Goal: Task Accomplishment & Management: Manage account settings

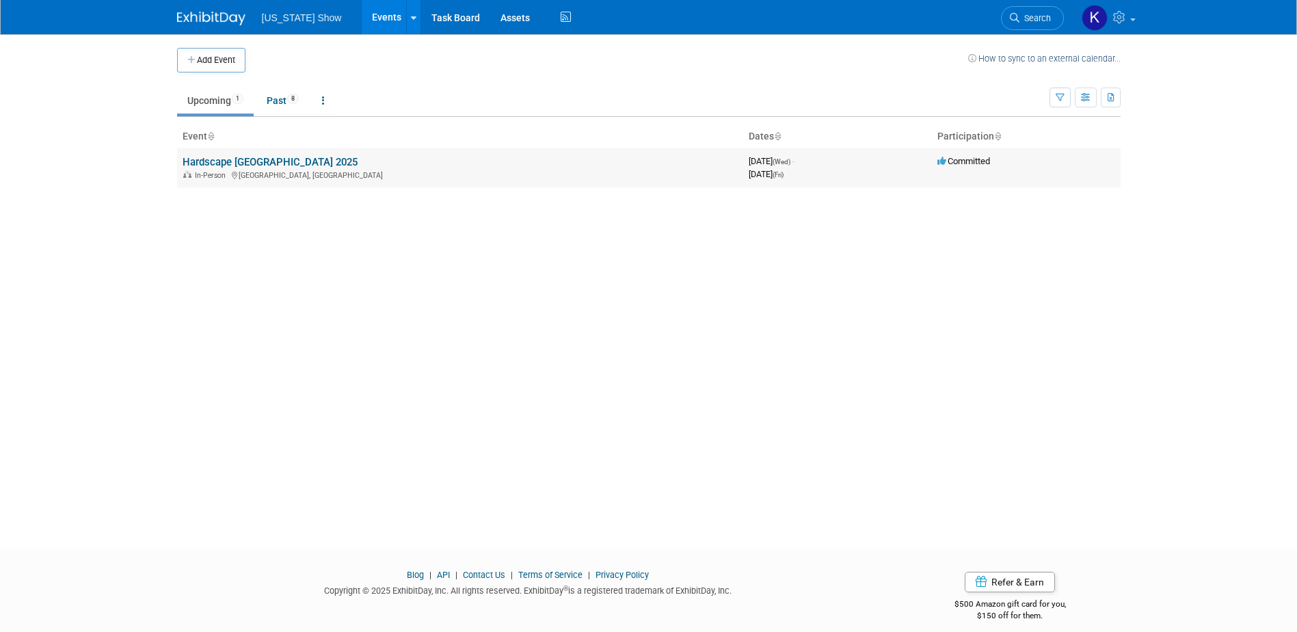
click at [286, 163] on link "Hardscape [GEOGRAPHIC_DATA] 2025" at bounding box center [270, 162] width 175 height 12
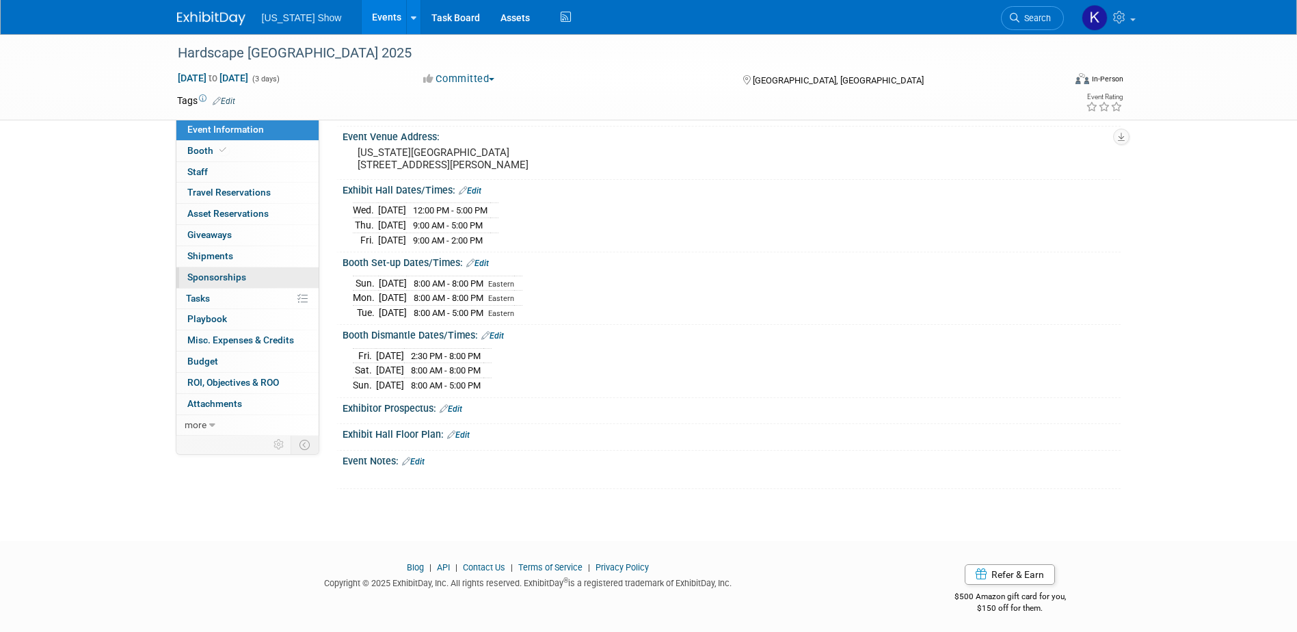
scroll to position [77, 0]
click at [241, 333] on link "0 Misc. Expenses & Credits 0" at bounding box center [247, 340] width 142 height 21
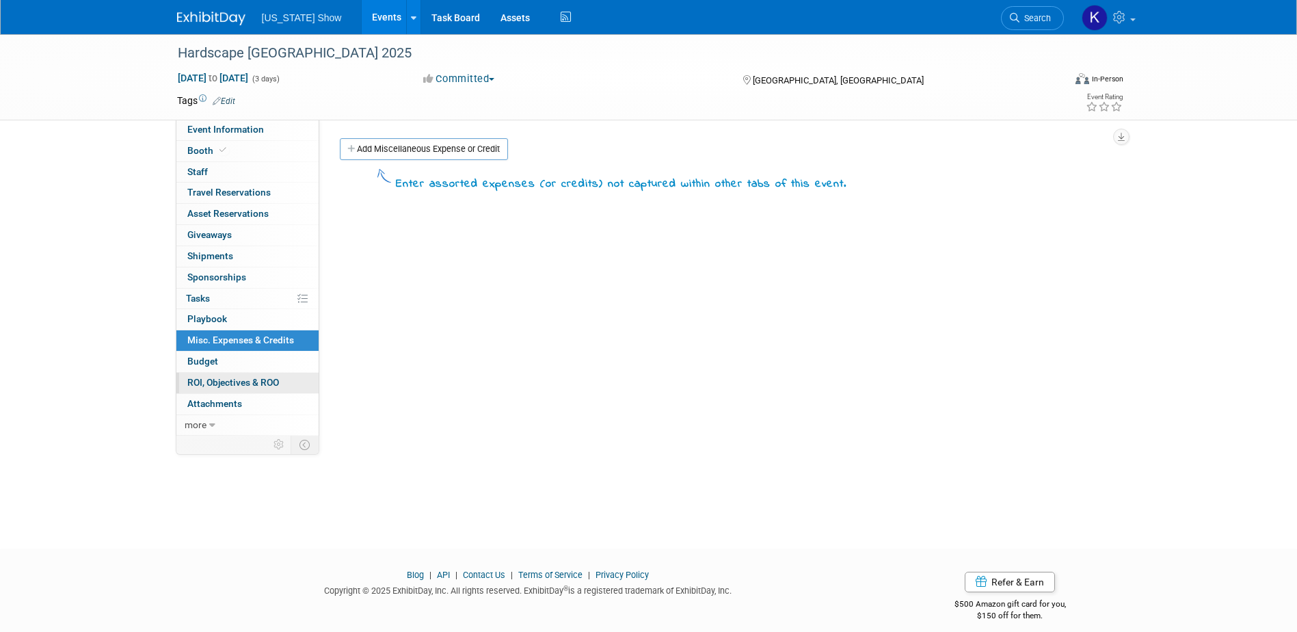
click at [244, 380] on span "ROI, Objectives & ROO 0" at bounding box center [233, 382] width 92 height 11
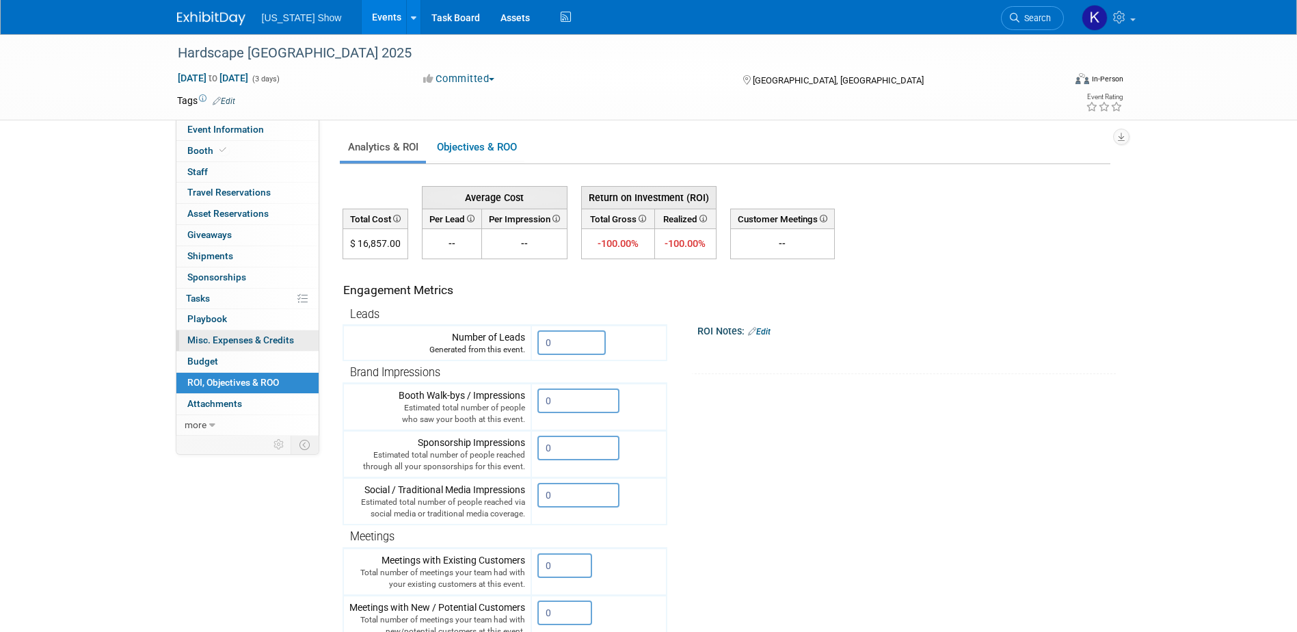
click at [243, 336] on span "Misc. Expenses & Credits 0" at bounding box center [240, 339] width 107 height 11
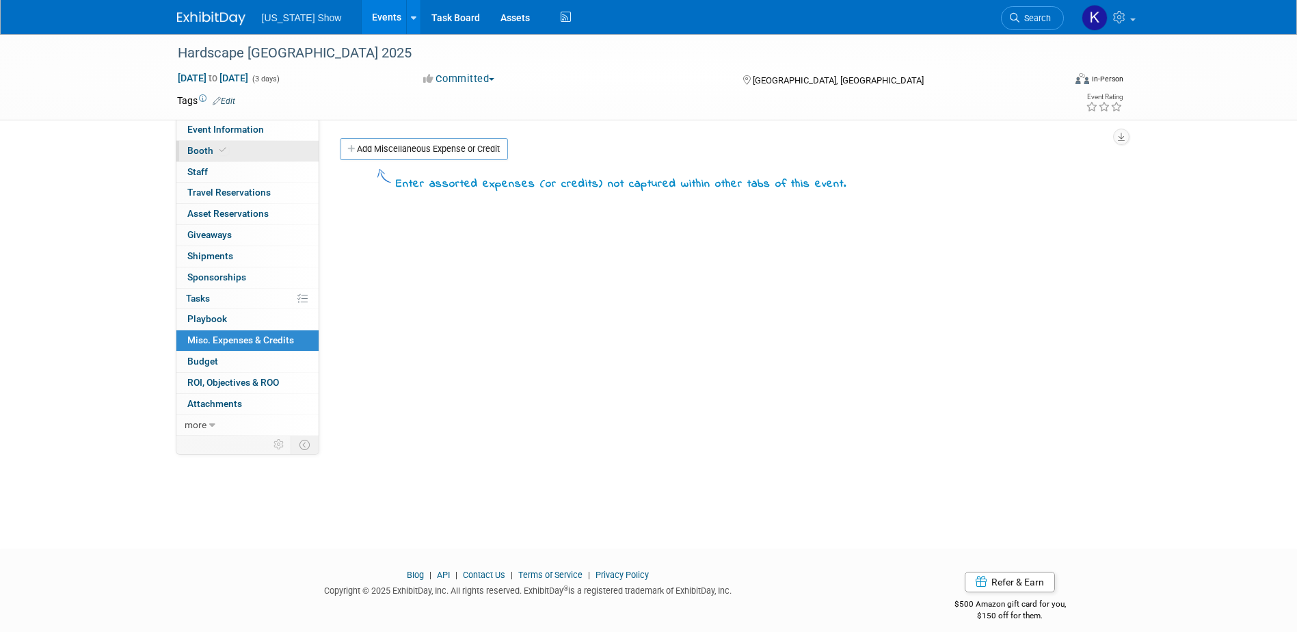
click at [208, 148] on span "Booth" at bounding box center [208, 150] width 42 height 11
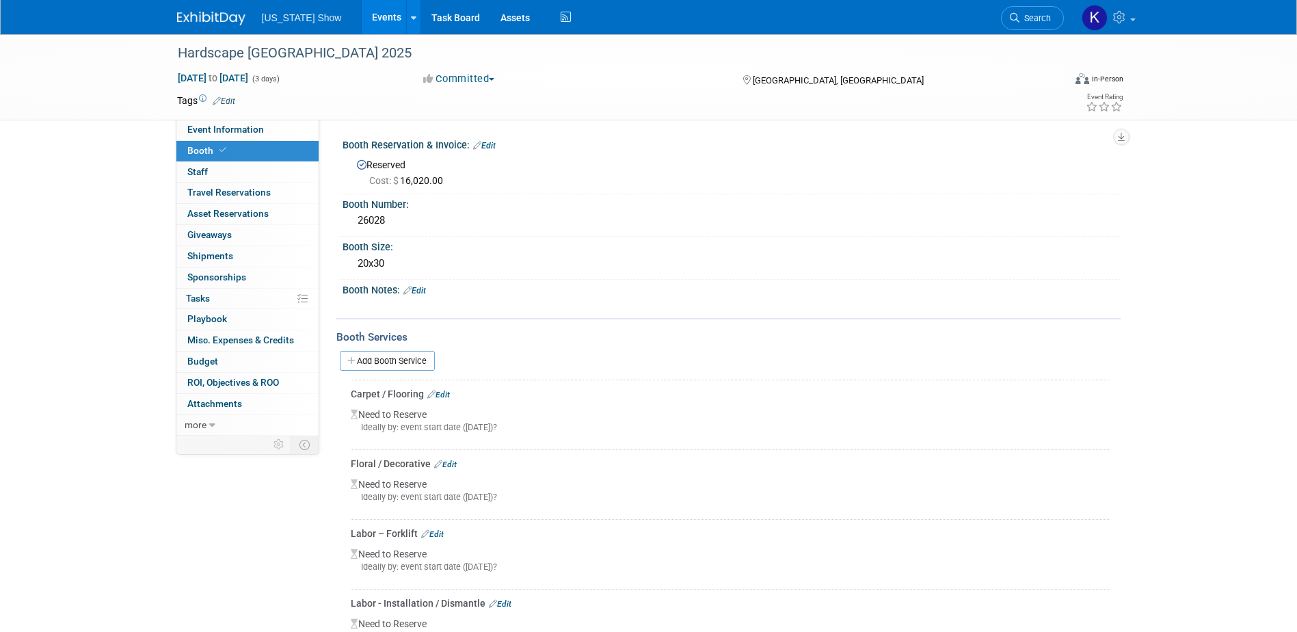
click at [176, 141] on link "Booth" at bounding box center [247, 151] width 142 height 21
click at [216, 336] on span "Misc. Expenses & Credits 0" at bounding box center [240, 339] width 107 height 11
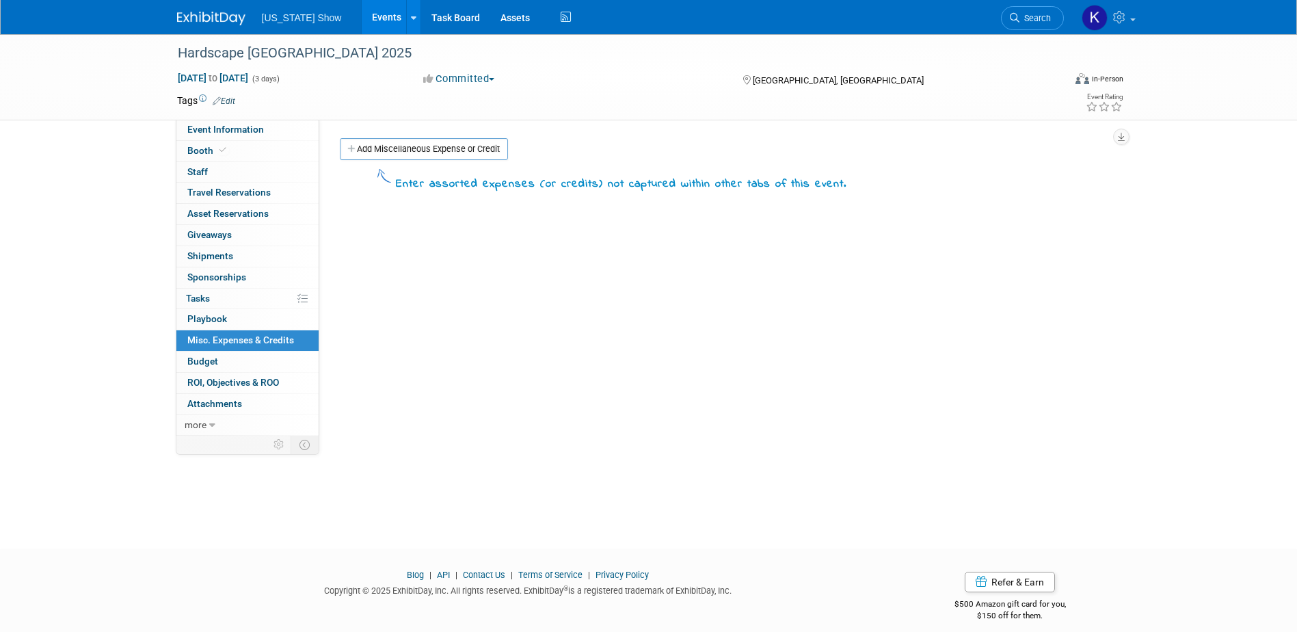
click at [225, 338] on span "Misc. Expenses & Credits 0" at bounding box center [240, 339] width 107 height 11
click at [214, 150] on span "Booth" at bounding box center [208, 150] width 42 height 11
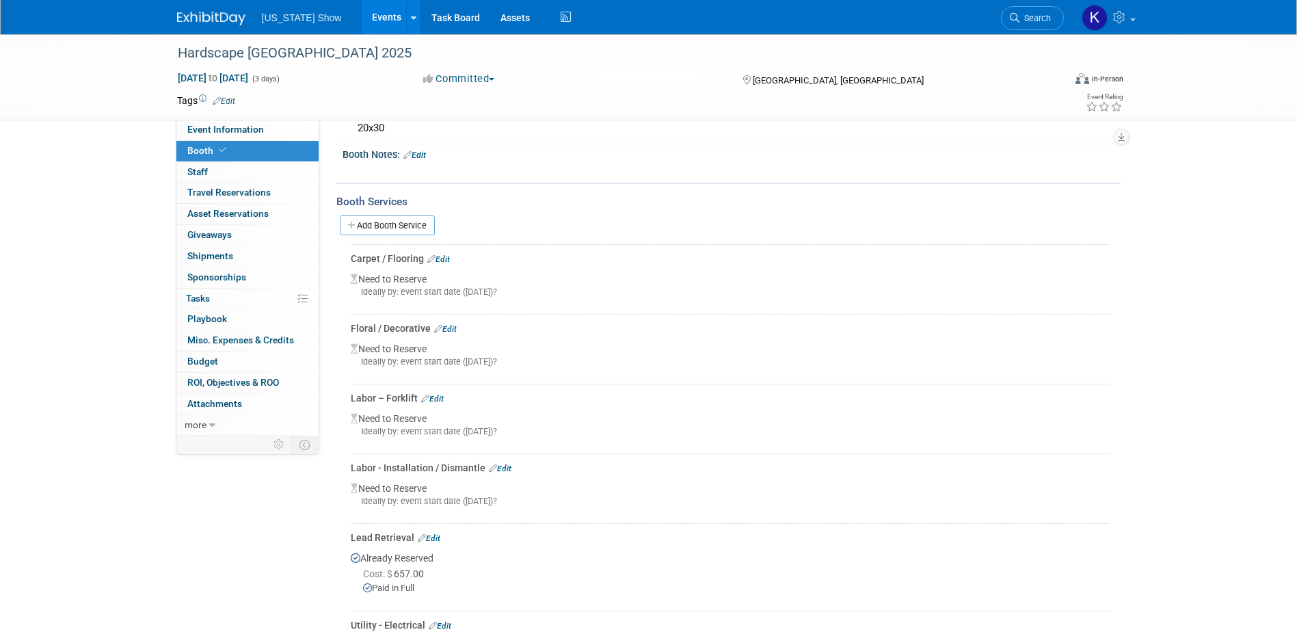
scroll to position [137, 0]
click at [365, 221] on link "Add Booth Service" at bounding box center [387, 224] width 95 height 20
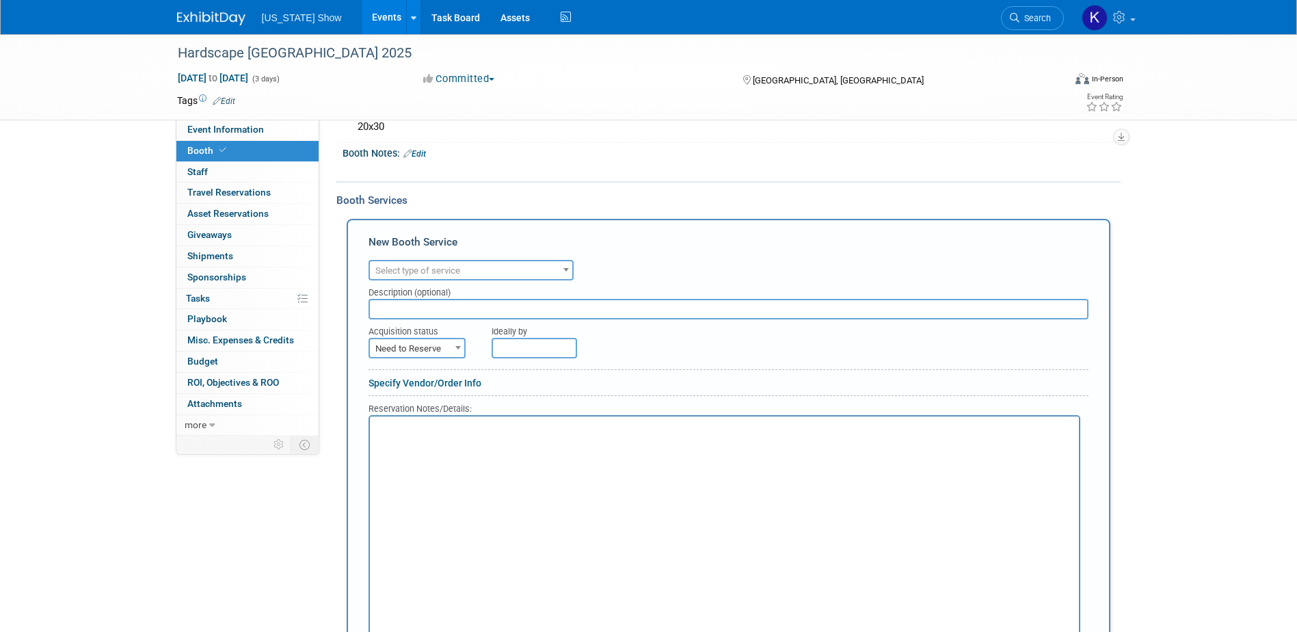
scroll to position [0, 0]
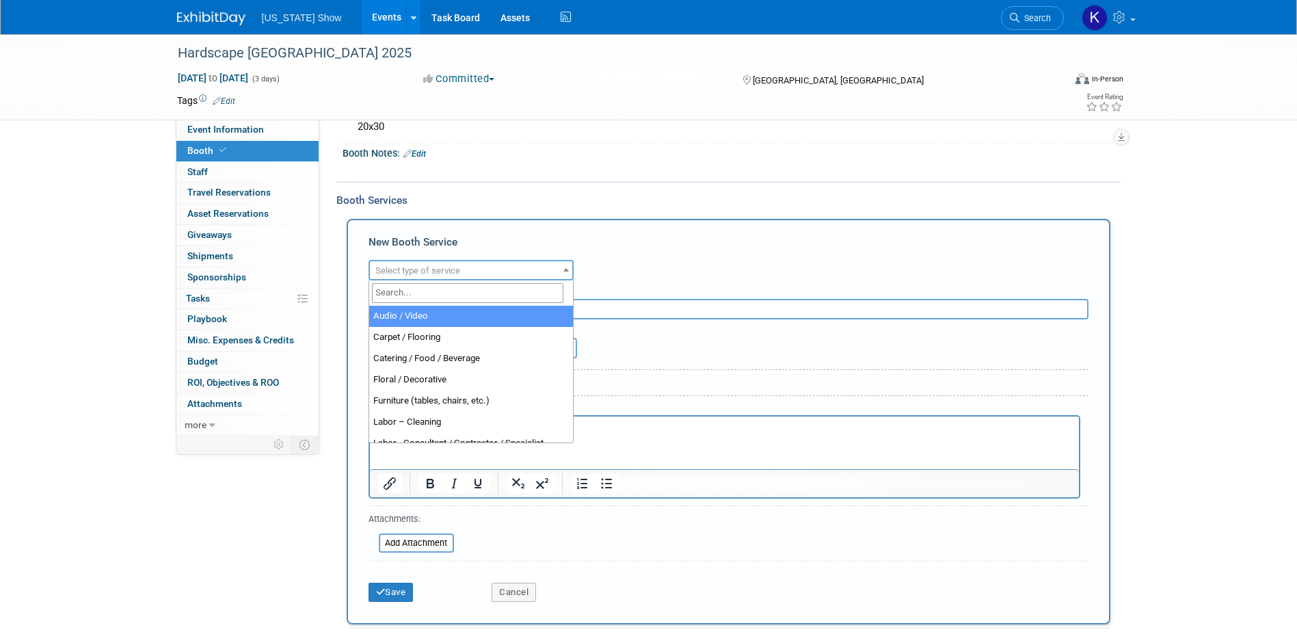
click at [563, 266] on span at bounding box center [566, 270] width 14 height 18
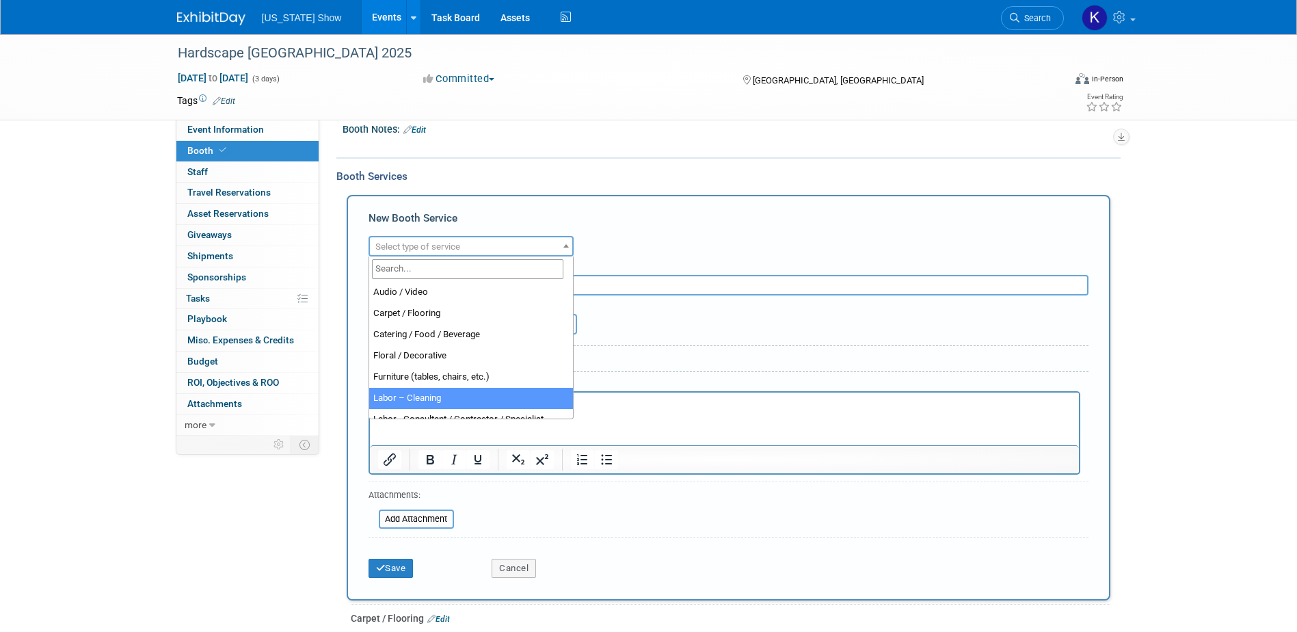
scroll to position [137, 0]
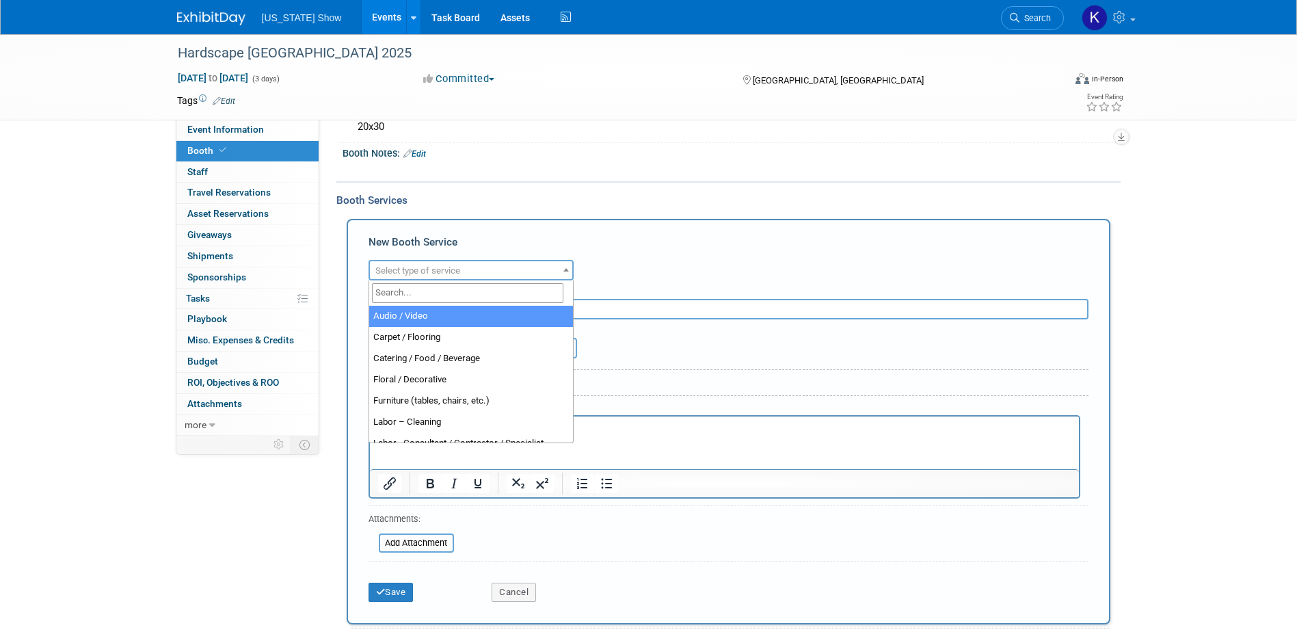
click at [386, 290] on input "search" at bounding box center [467, 293] width 191 height 20
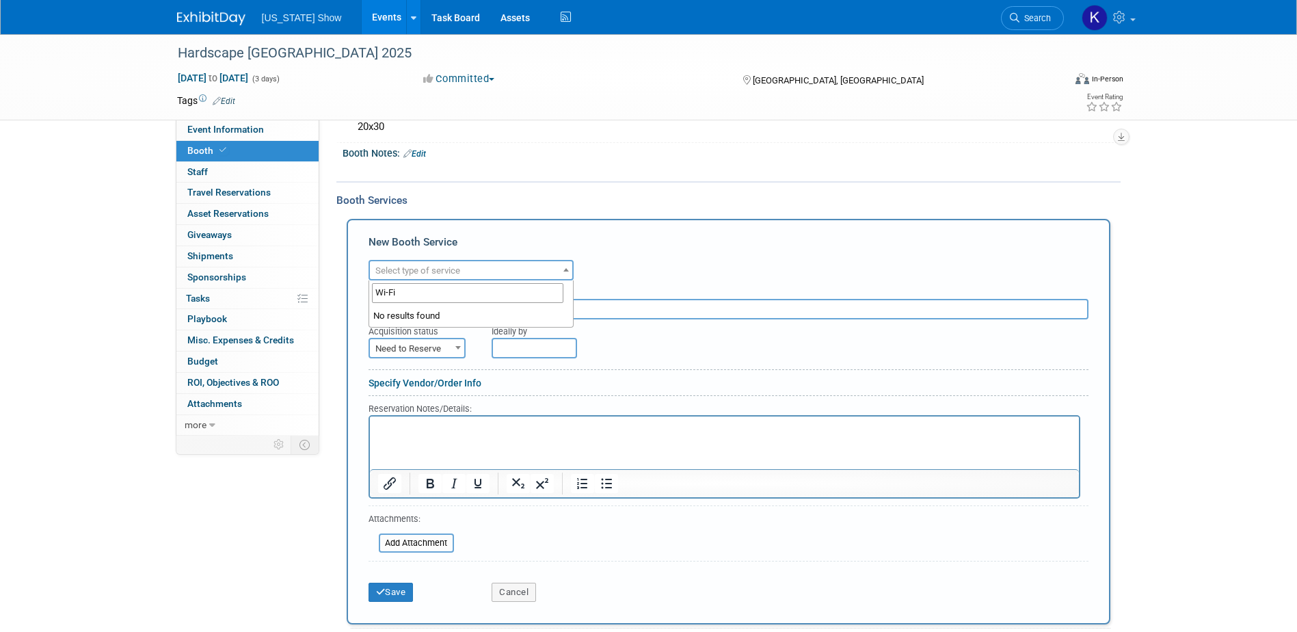
type input "Wi-Fi"
click at [661, 334] on div "Ideally by" at bounding box center [759, 328] width 535 height 18
click at [414, 270] on span "Select type of service" at bounding box center [417, 270] width 85 height 10
click at [393, 263] on span "Select type of service" at bounding box center [471, 270] width 202 height 19
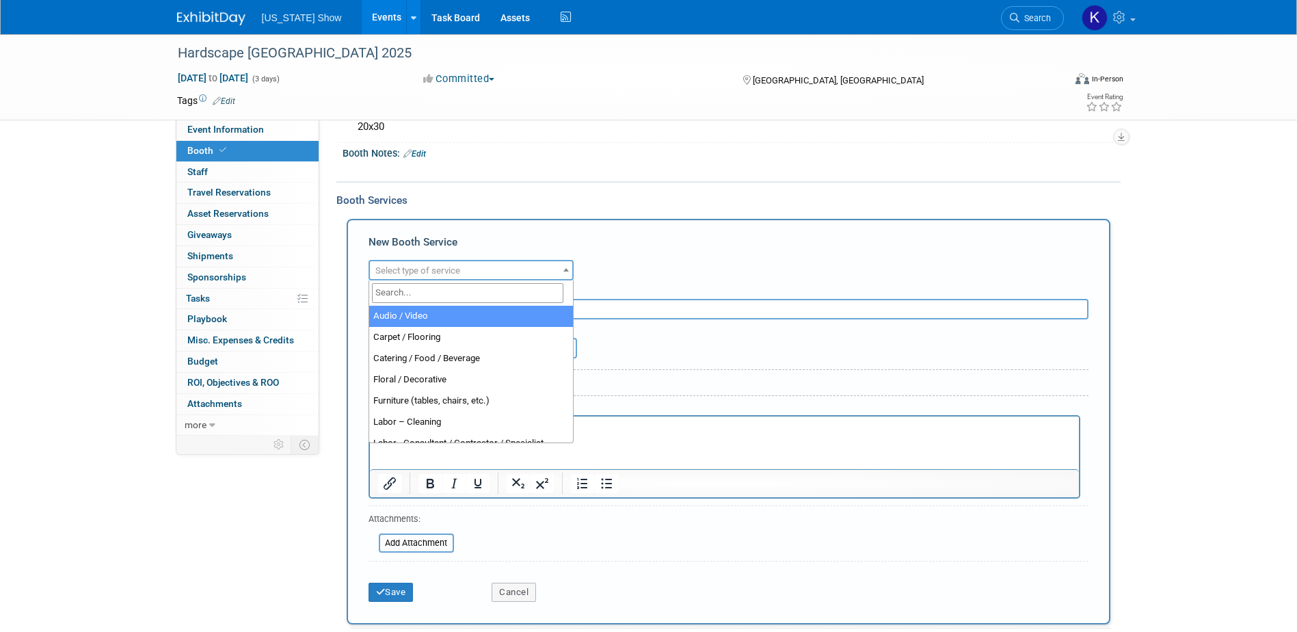
click at [393, 263] on span "Select type of service" at bounding box center [471, 270] width 202 height 19
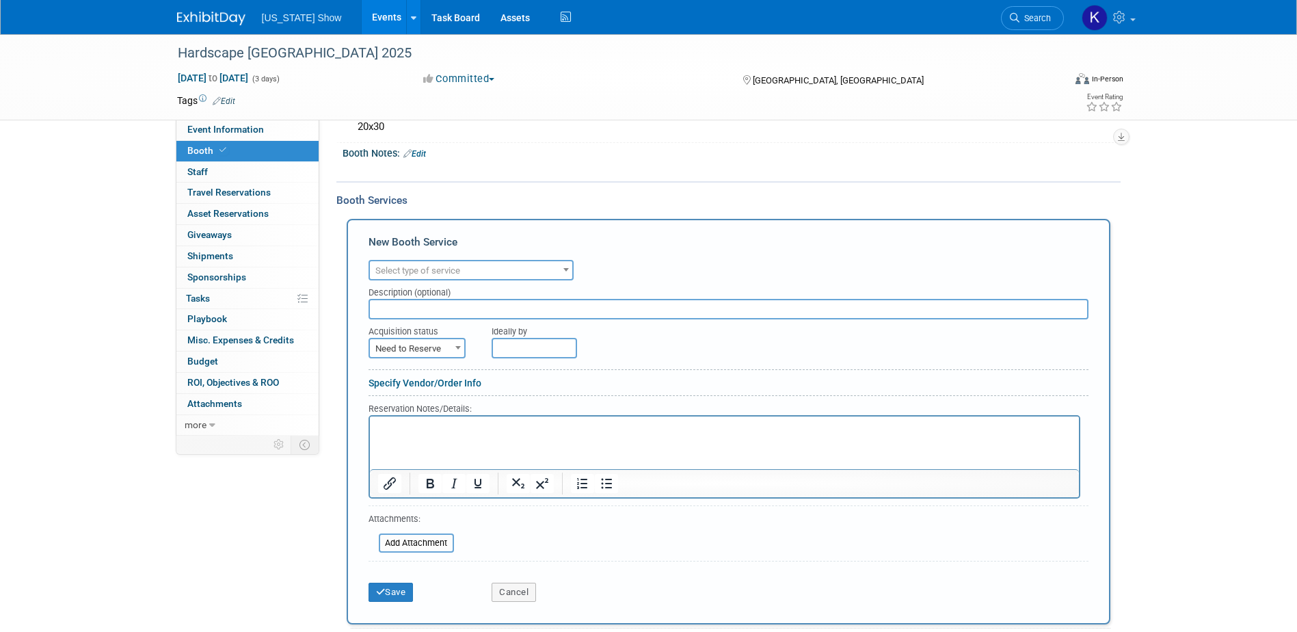
click at [399, 263] on span "Select type of service" at bounding box center [471, 270] width 202 height 19
click at [388, 306] on input "text" at bounding box center [729, 309] width 720 height 21
type input "Wi-Fi"
click at [456, 347] on b at bounding box center [457, 347] width 5 height 3
click at [459, 346] on b at bounding box center [457, 347] width 5 height 3
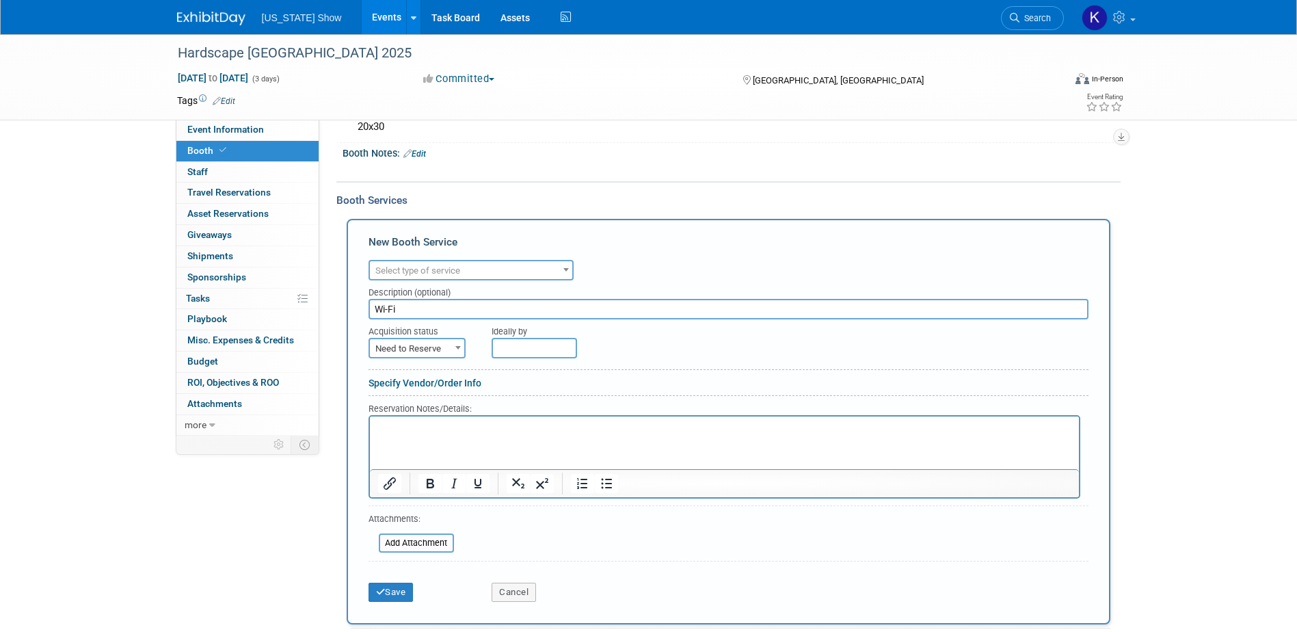
click at [459, 347] on b at bounding box center [457, 347] width 5 height 3
select select "2"
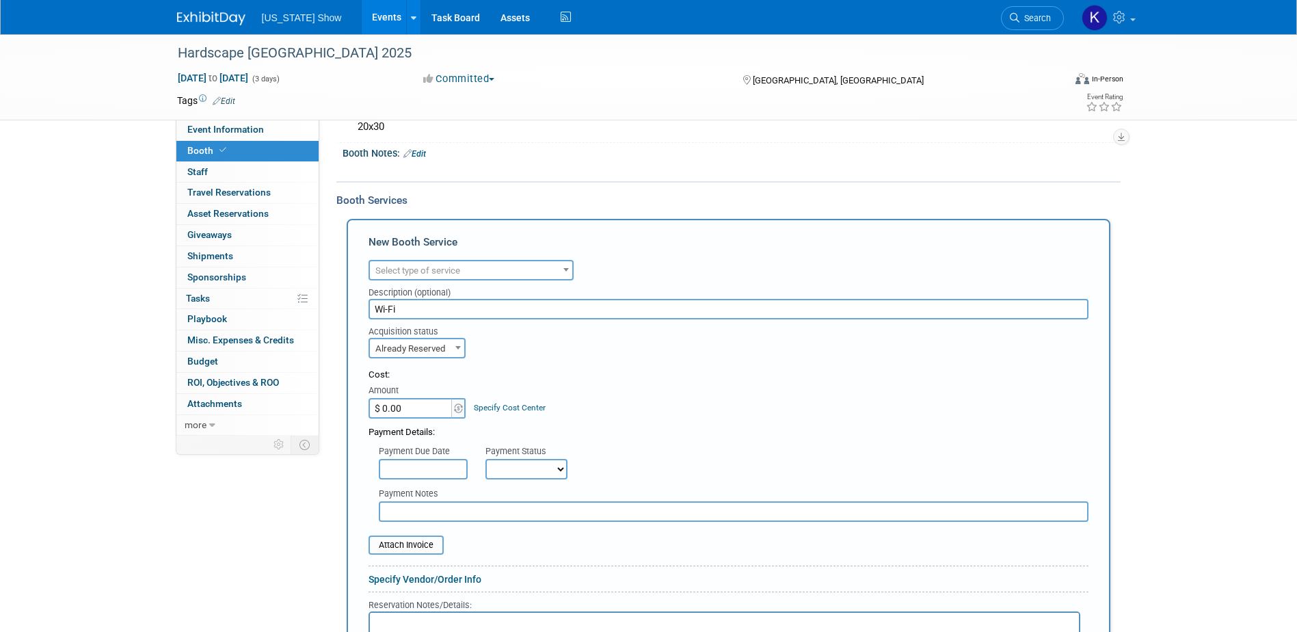
click at [369, 398] on td "$ 0.00" at bounding box center [411, 408] width 85 height 21
click at [387, 403] on input "$ 0.00" at bounding box center [411, 408] width 85 height 21
type input "$ 197.91"
click at [560, 468] on select "Not Paid Yet Partially Paid Paid in Full" at bounding box center [527, 469] width 82 height 21
select select "1"
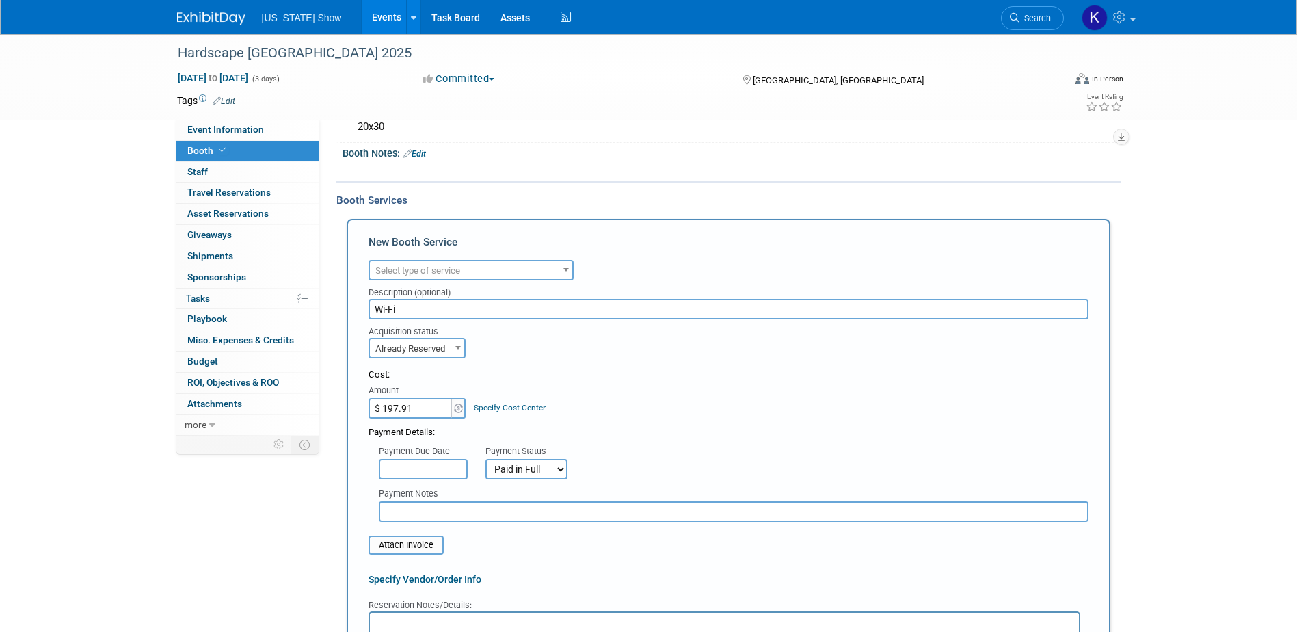
click at [486, 459] on select "Not Paid Yet Partially Paid Paid in Full" at bounding box center [527, 469] width 82 height 21
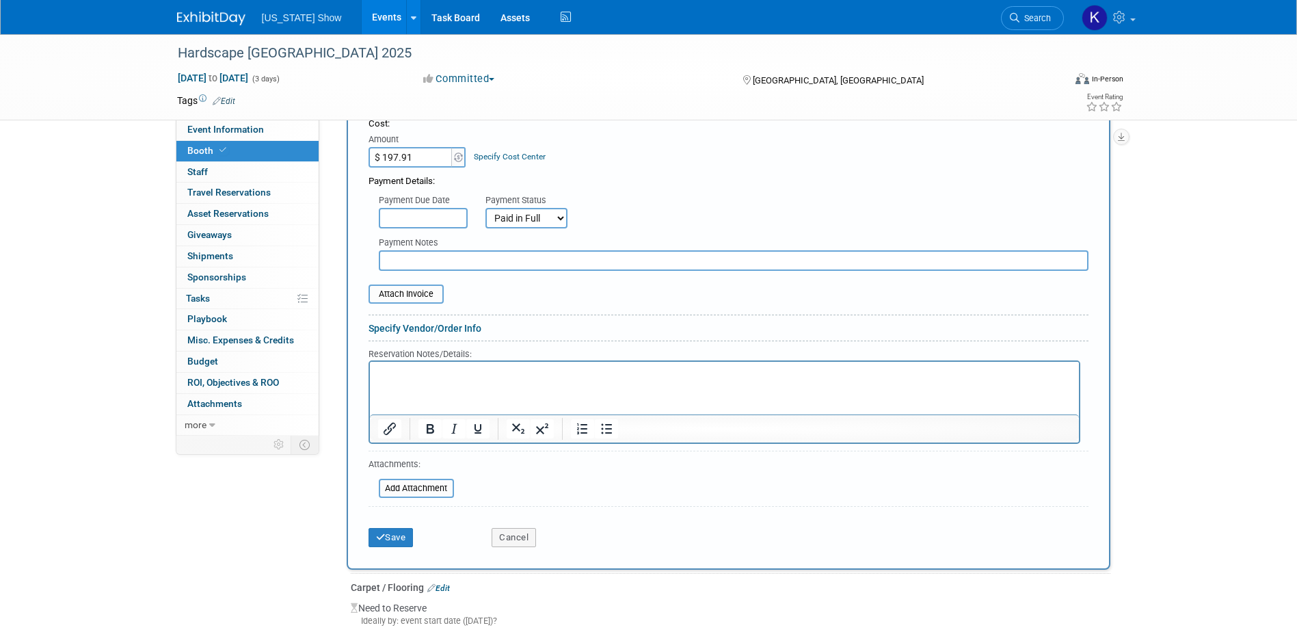
scroll to position [410, 0]
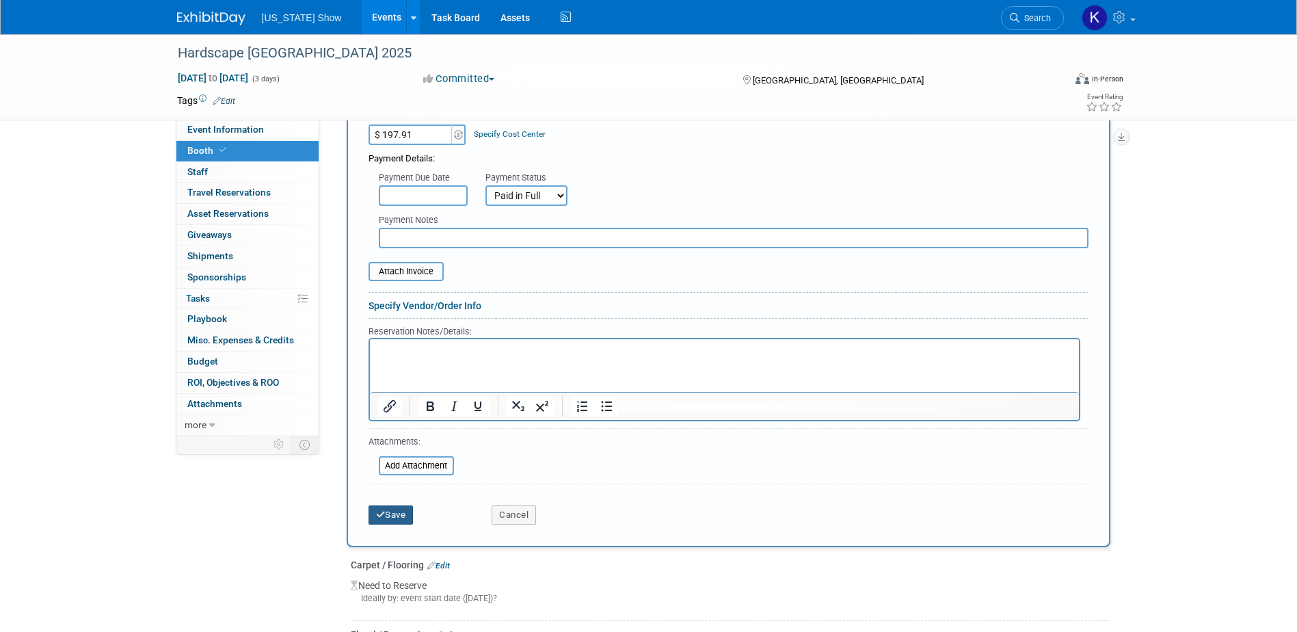
click at [397, 512] on button "Save" at bounding box center [391, 514] width 45 height 19
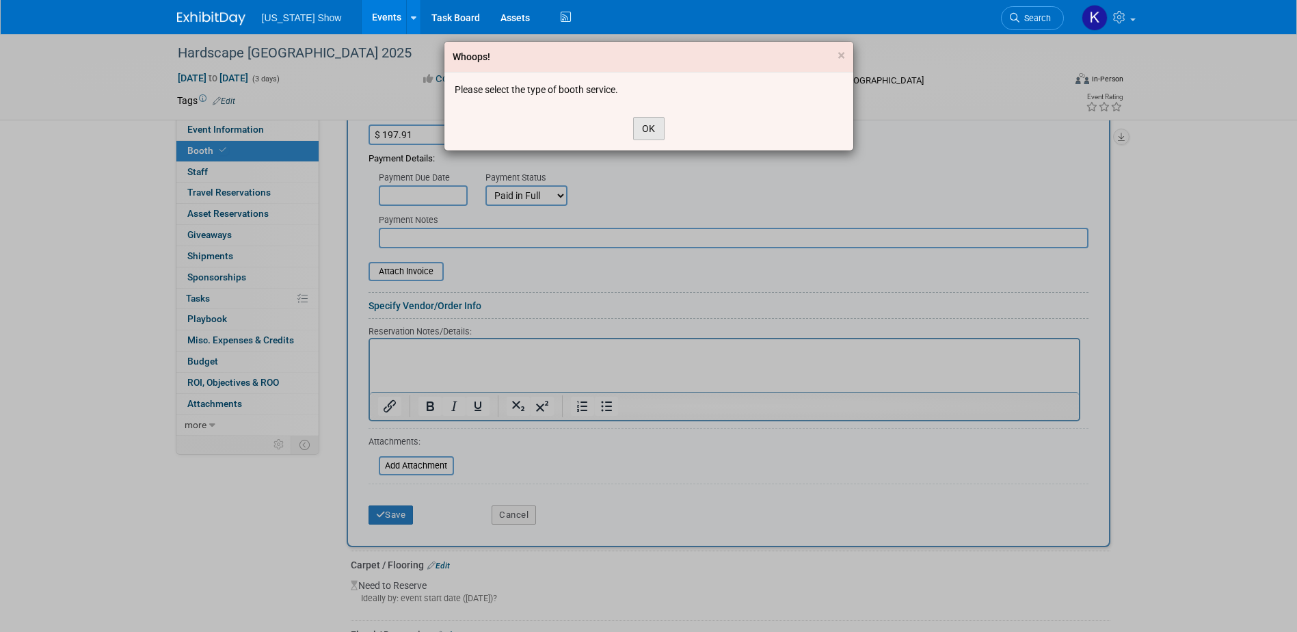
click at [650, 130] on button "OK" at bounding box center [648, 128] width 31 height 23
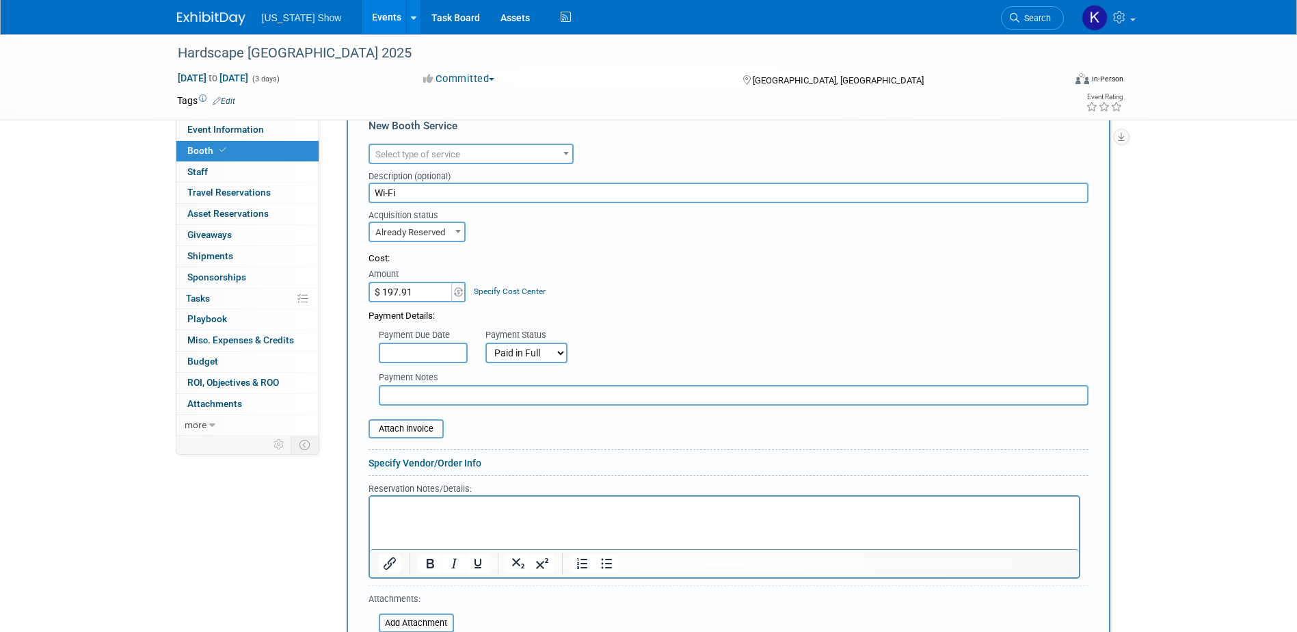
scroll to position [205, 0]
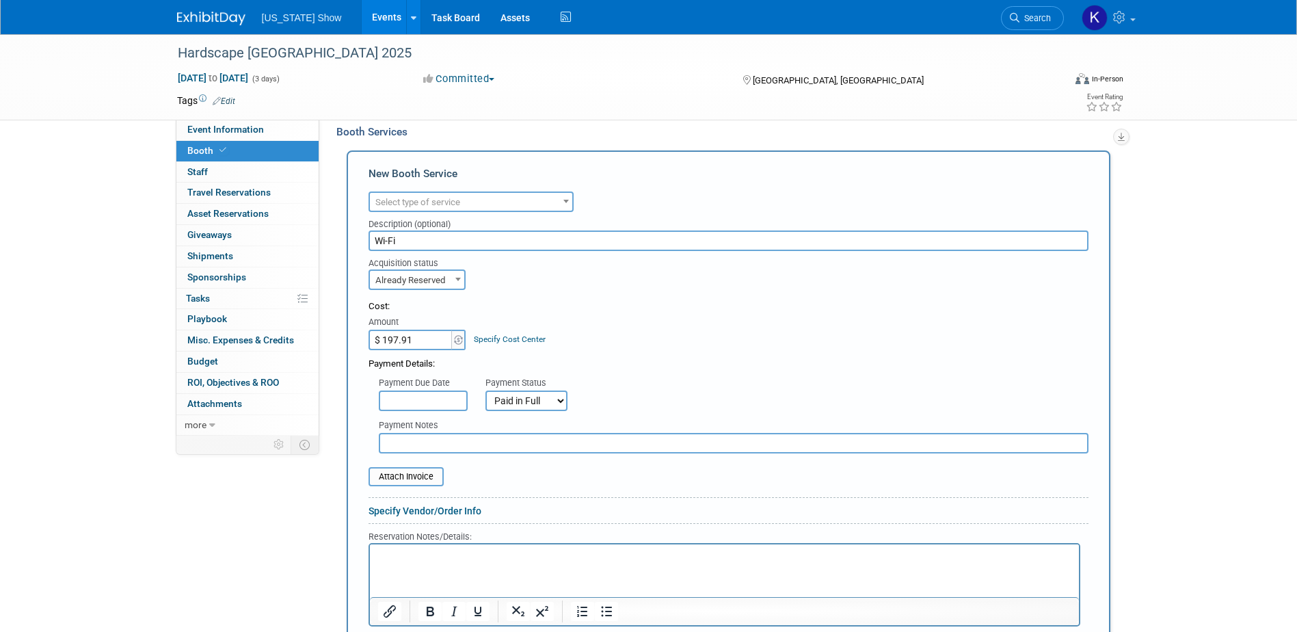
click at [396, 198] on span "Select type of service" at bounding box center [417, 202] width 85 height 10
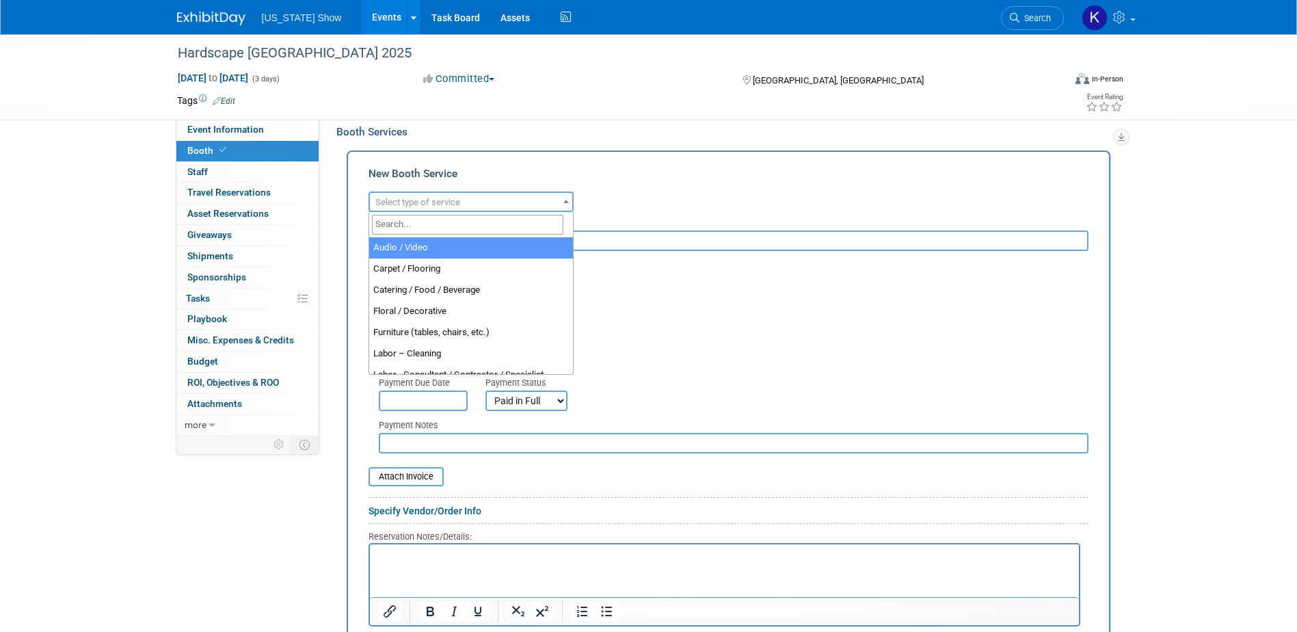
select select "2"
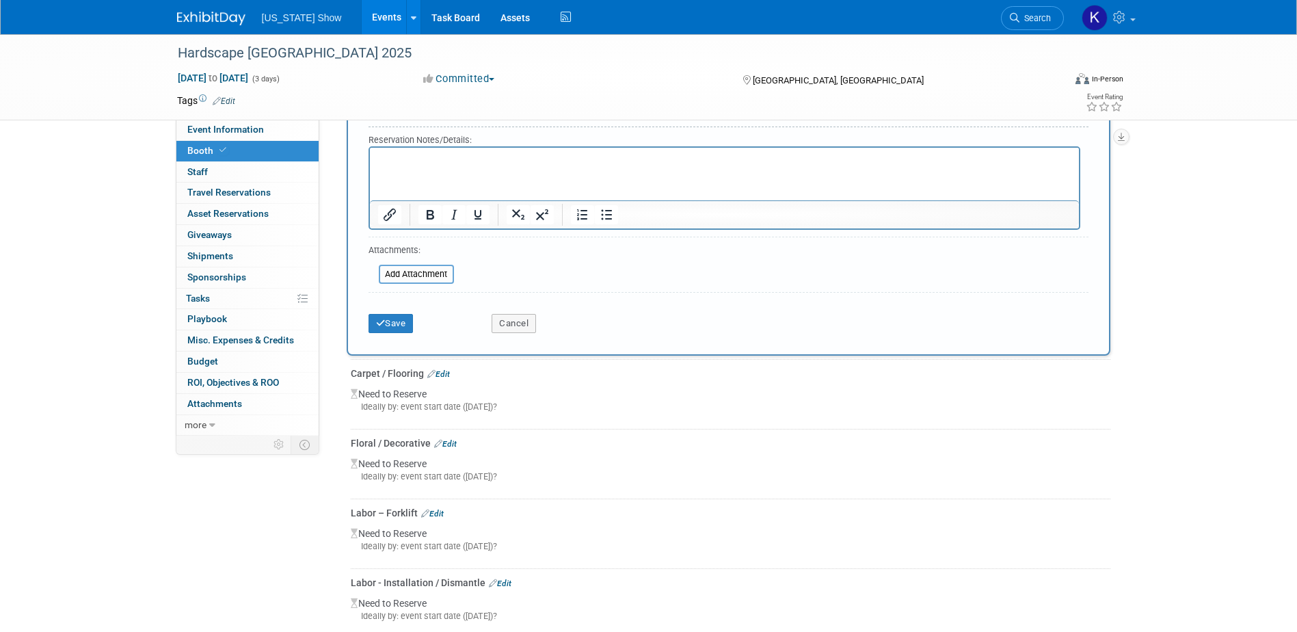
scroll to position [615, 0]
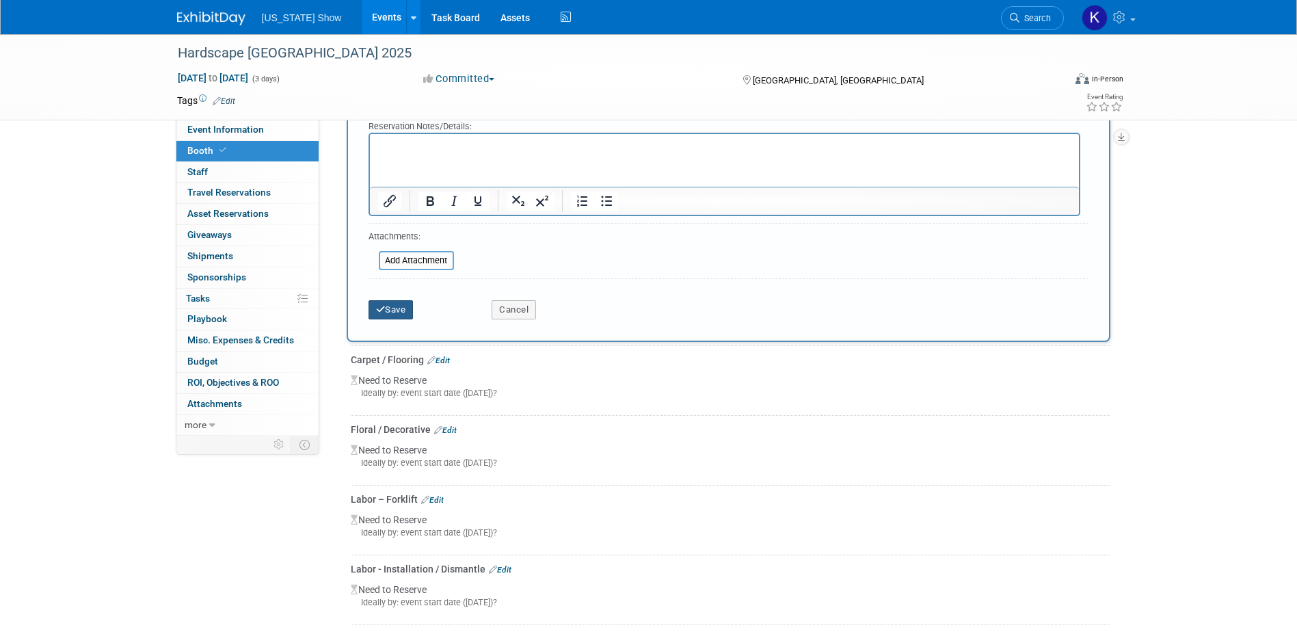
click at [397, 308] on button "Save" at bounding box center [391, 309] width 45 height 19
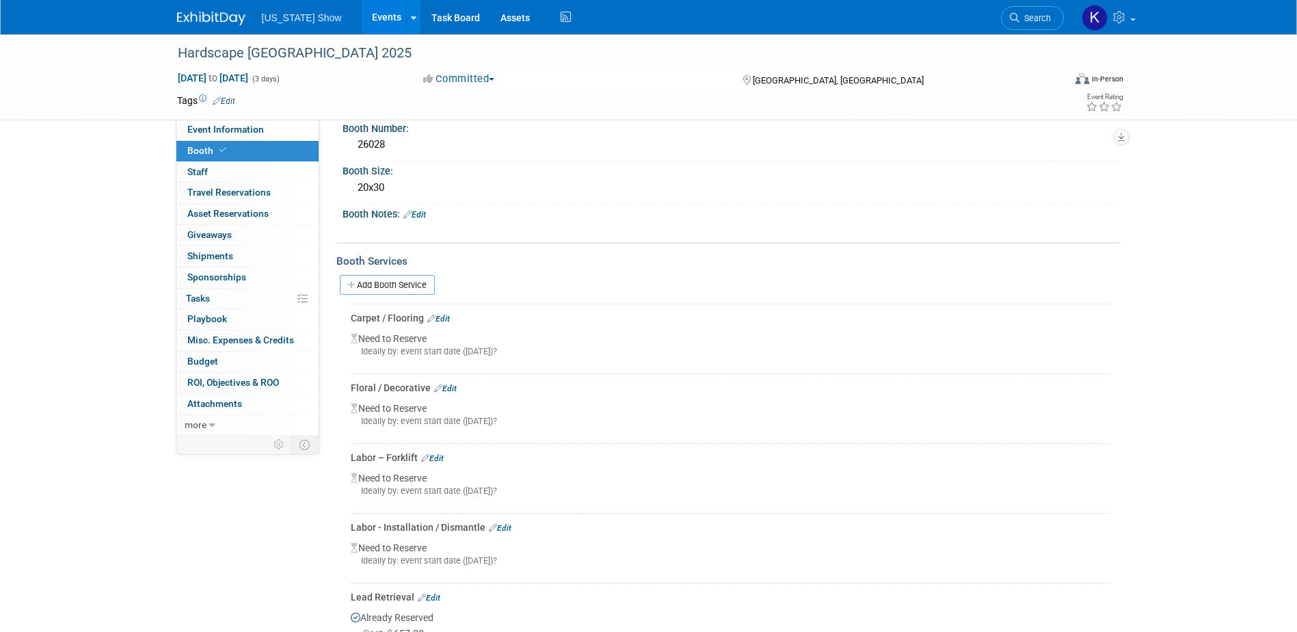
scroll to position [68, 0]
